Goal: Task Accomplishment & Management: Manage account settings

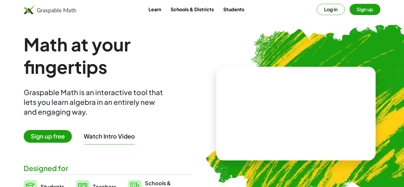
click at [324, 9] on button "Log in" at bounding box center [331, 9] width 28 height 11
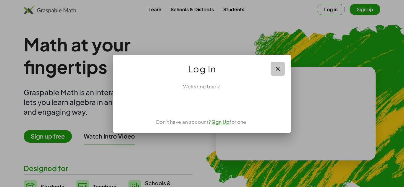
click at [274, 69] on icon "button" at bounding box center [277, 68] width 7 height 7
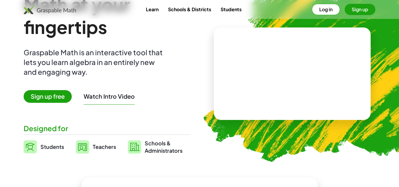
scroll to position [38, 0]
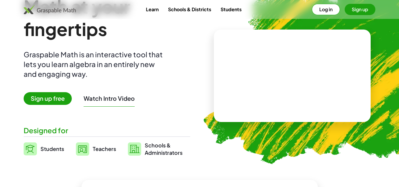
click at [357, 12] on button "Sign up" at bounding box center [360, 9] width 31 height 11
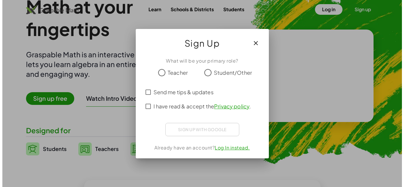
scroll to position [0, 0]
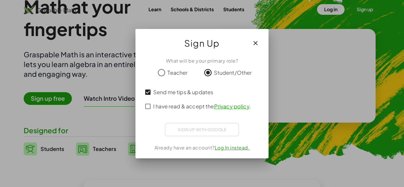
click at [194, 134] on div "Sign up with Google Sign in with Google Sign in with Google. Opens in new tab" at bounding box center [202, 129] width 74 height 13
click at [188, 126] on div "Sign up with Google Sign in with Google Sign in with Google. Opens in new tab" at bounding box center [202, 129] width 74 height 13
click at [191, 129] on div "Sign up with Google Sign in with Google Sign in with Google. Opens in new tab" at bounding box center [202, 129] width 74 height 13
click at [189, 127] on div "Sign up with Google Sign in with Google Sign in with Google. Opens in new tab" at bounding box center [202, 129] width 74 height 13
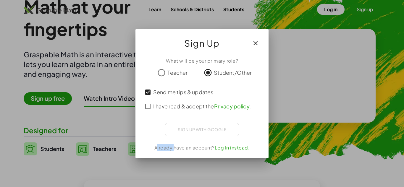
click at [256, 40] on icon "button" at bounding box center [255, 43] width 7 height 7
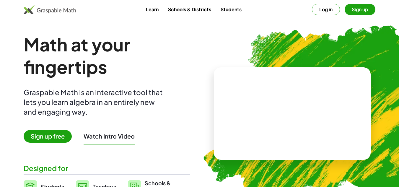
click at [326, 8] on button "Log in" at bounding box center [326, 9] width 28 height 11
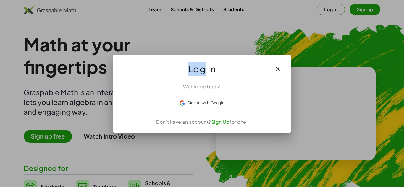
drag, startPoint x: 301, startPoint y: 45, endPoint x: 191, endPoint y: 69, distance: 112.8
click at [191, 69] on div "Log In Welcome back! Sign in with Google Sign in with Google. Opens in new tab …" at bounding box center [202, 93] width 404 height 187
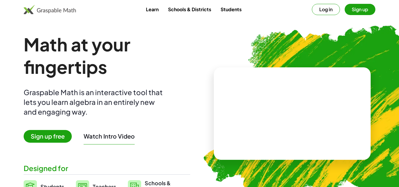
click at [319, 5] on button "Log in" at bounding box center [326, 9] width 28 height 11
